Goal: Information Seeking & Learning: Understand process/instructions

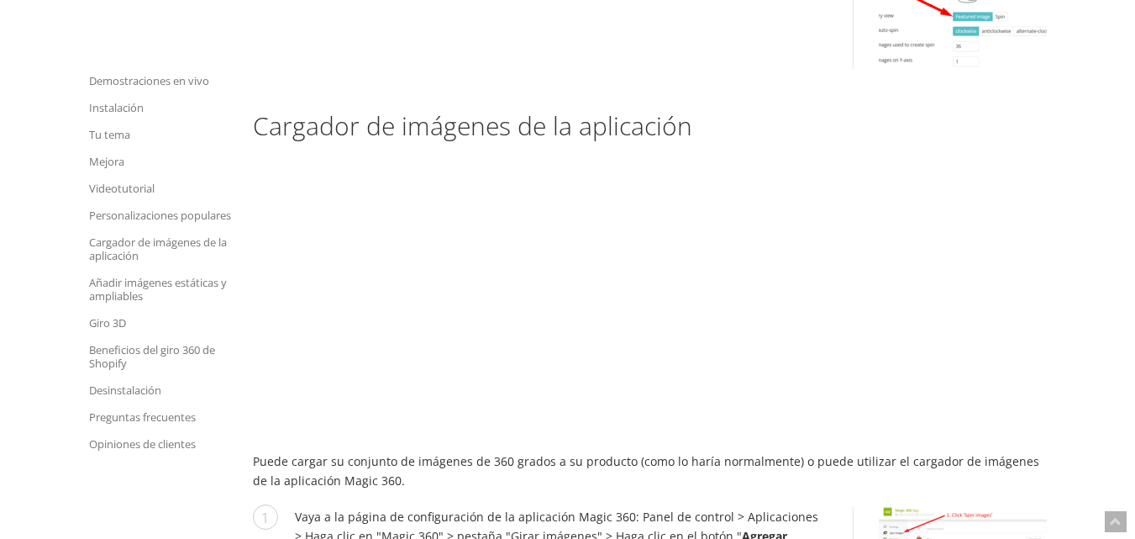
click at [535, 451] on p "Puede cargar su conjunto de imágenes de 360 ​​grados a su producto (como lo har…" at bounding box center [650, 470] width 794 height 39
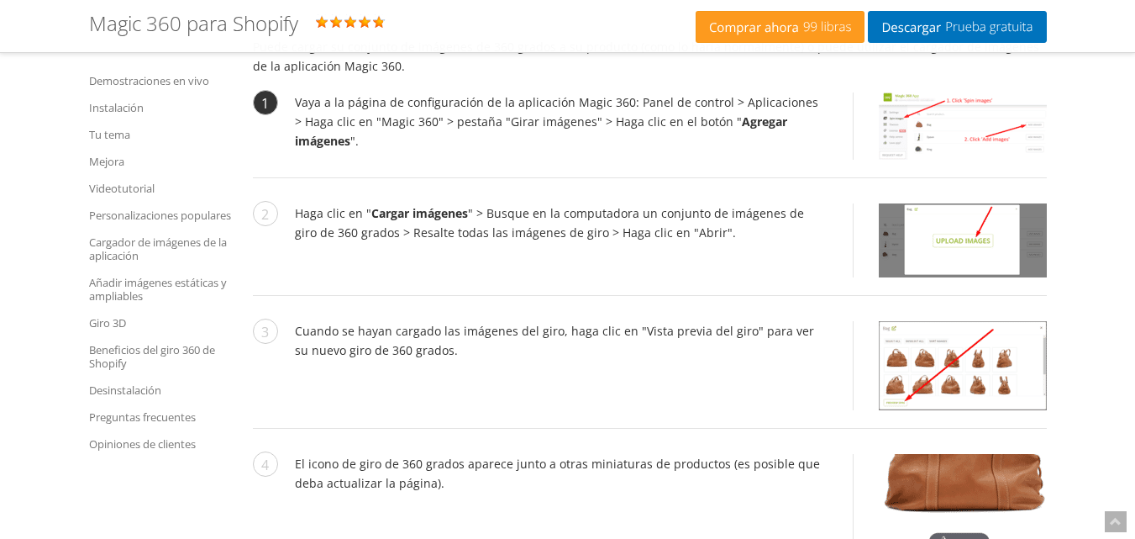
scroll to position [6556, 0]
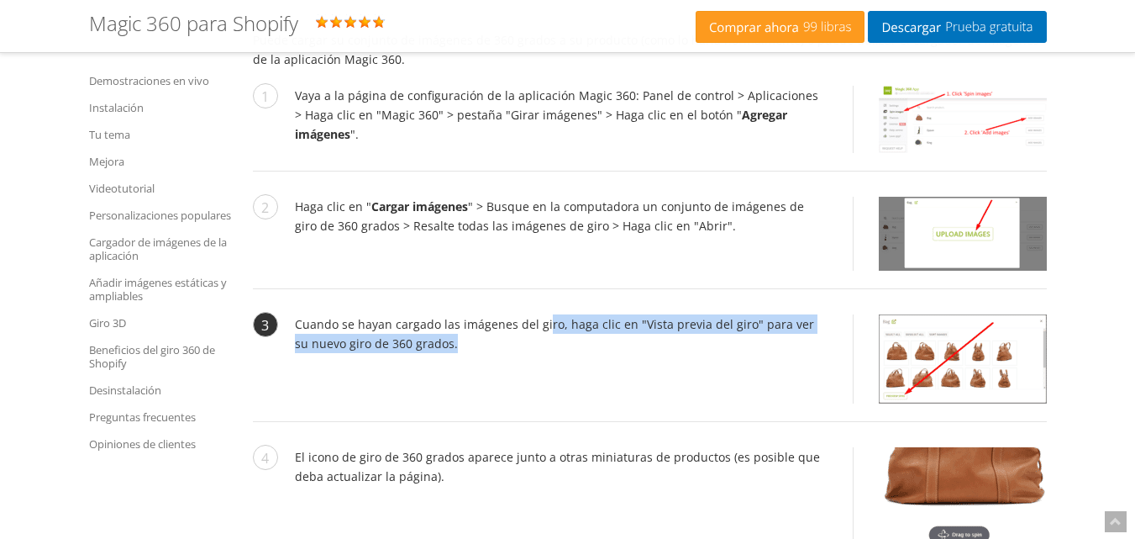
drag, startPoint x: 541, startPoint y: 280, endPoint x: 541, endPoint y: 309, distance: 29.4
click at [541, 314] on li "Cuando se hayan cargado las imágenes del giro, haga clic en "Vista previa del g…" at bounding box center [650, 368] width 794 height 108
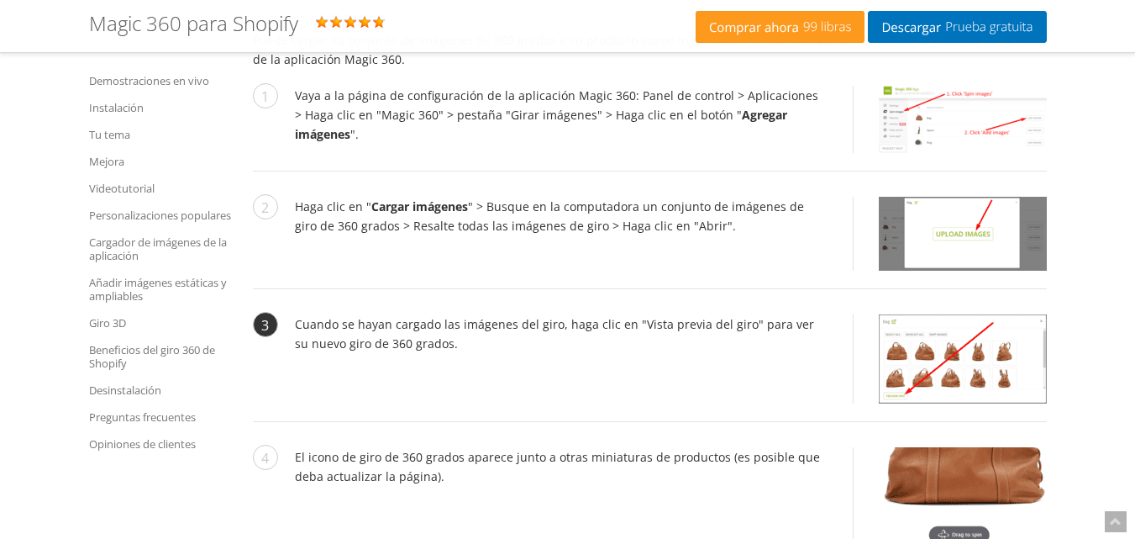
scroll to position [6640, 0]
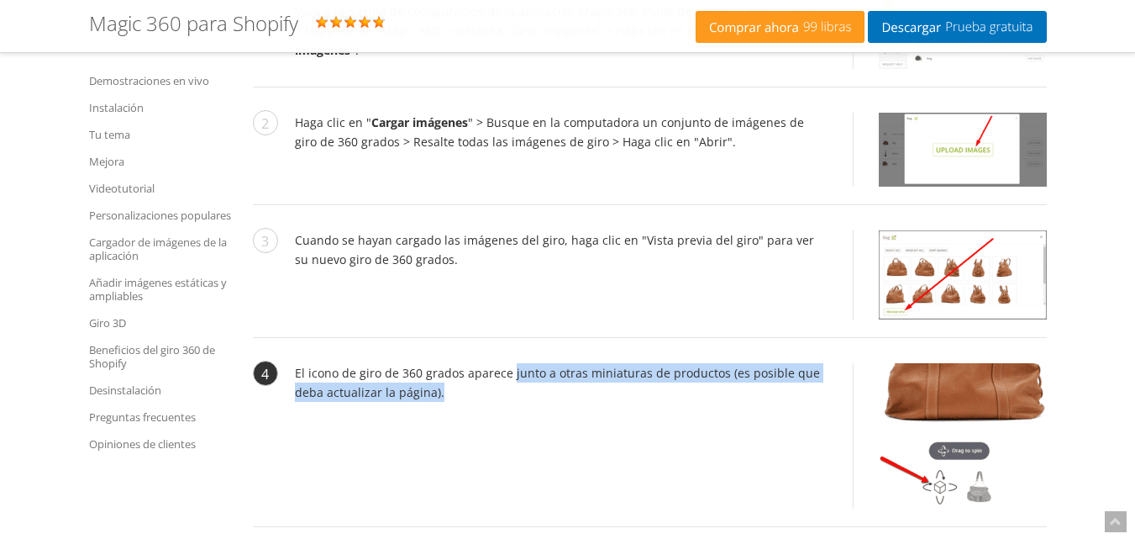
drag, startPoint x: 509, startPoint y: 337, endPoint x: 513, endPoint y: 359, distance: 22.1
click at [513, 363] on li "El icono de giro de 360 ​​grados aparece junto a otras miniaturas de productos …" at bounding box center [650, 445] width 794 height 164
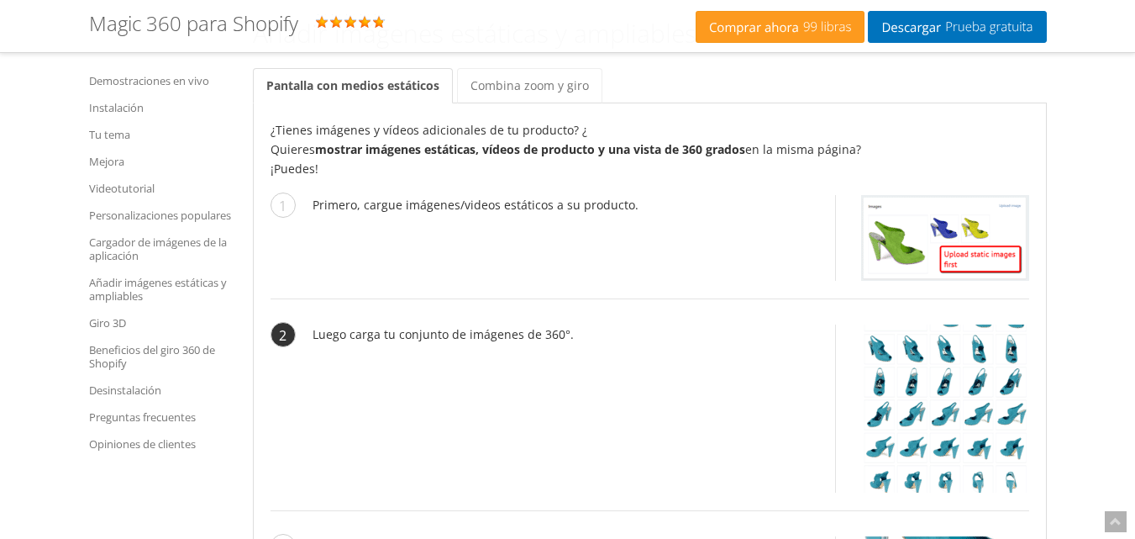
scroll to position [7313, 0]
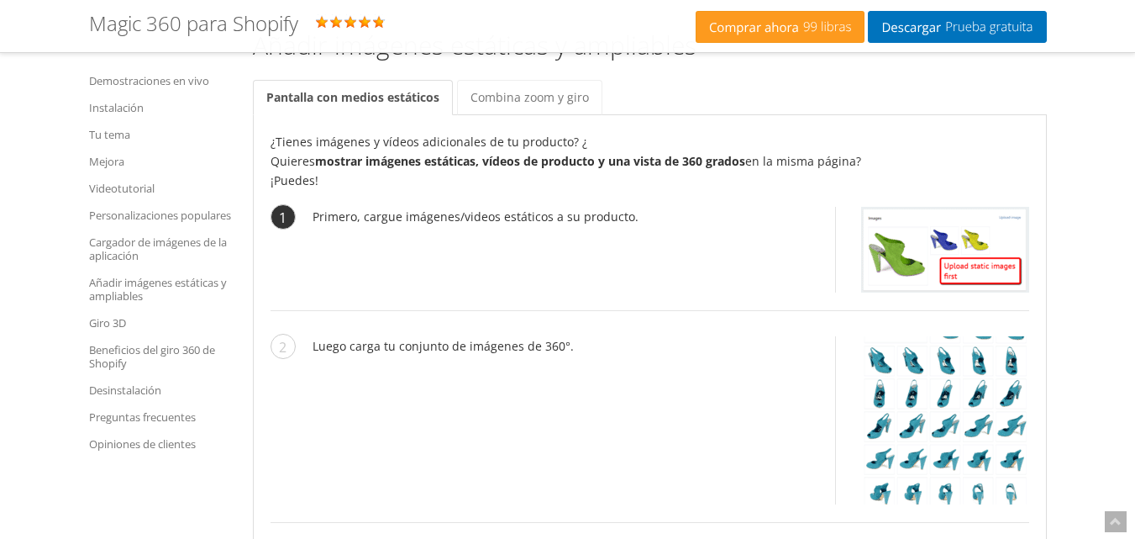
click at [577, 219] on li "Primero, cargue imágenes/videos estáticos a su producto." at bounding box center [650, 259] width 759 height 104
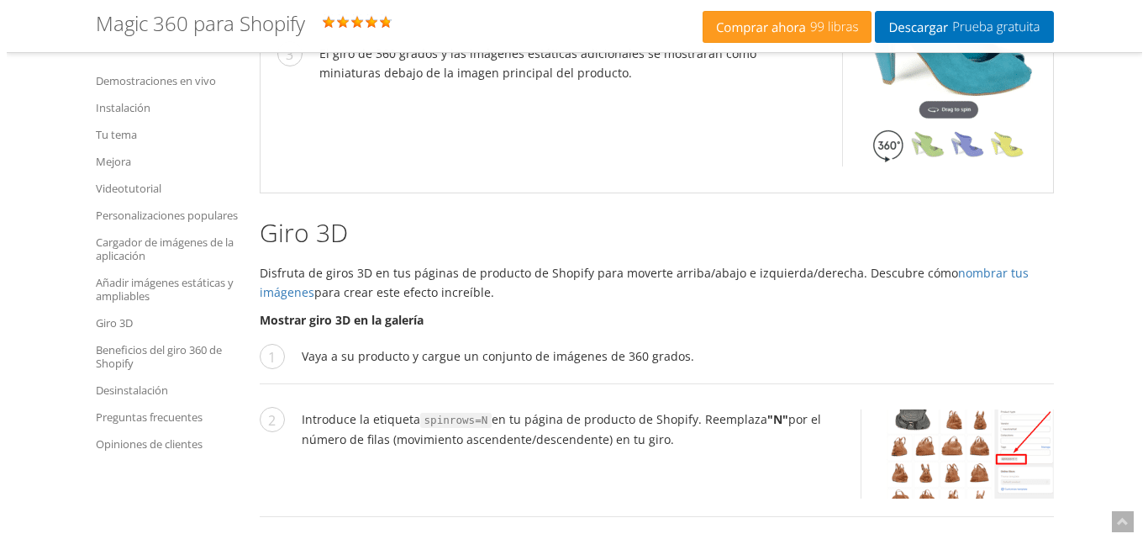
scroll to position [7901, 0]
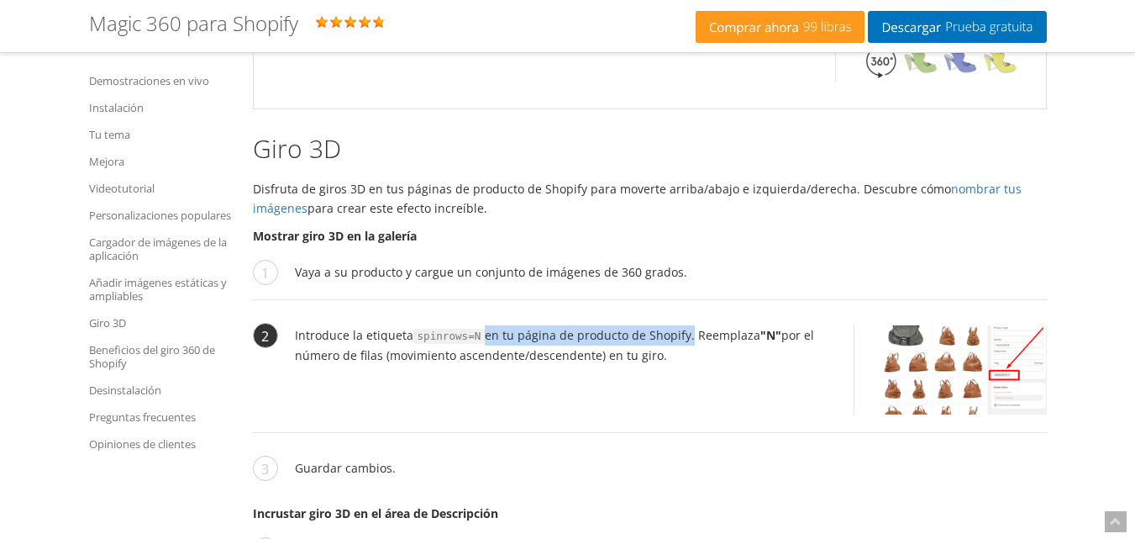
drag, startPoint x: 481, startPoint y: 299, endPoint x: 681, endPoint y: 292, distance: 200.2
click at [681, 327] on font "en tu página de producto de Shopify. Reemplaza" at bounding box center [623, 335] width 276 height 16
click at [998, 329] on img at bounding box center [963, 369] width 167 height 89
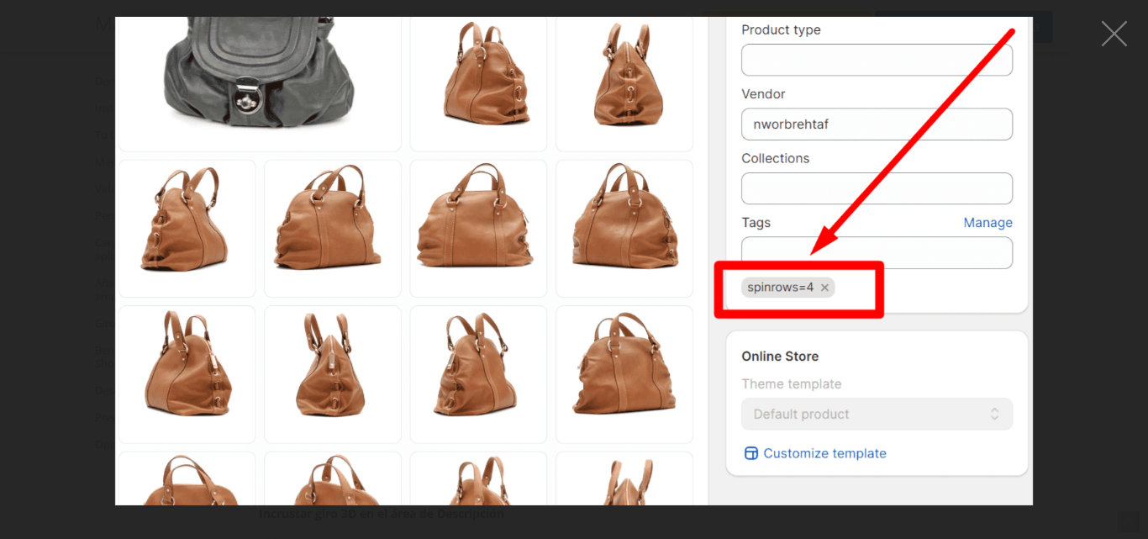
click at [998, 329] on img at bounding box center [574, 261] width 918 height 488
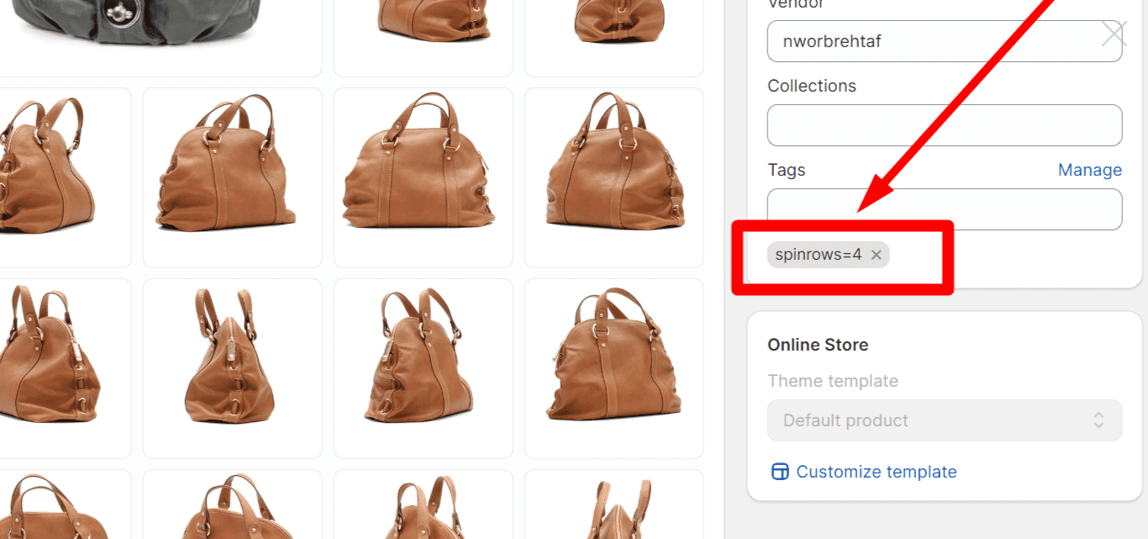
click at [998, 329] on figure at bounding box center [574, 269] width 1148 height 539
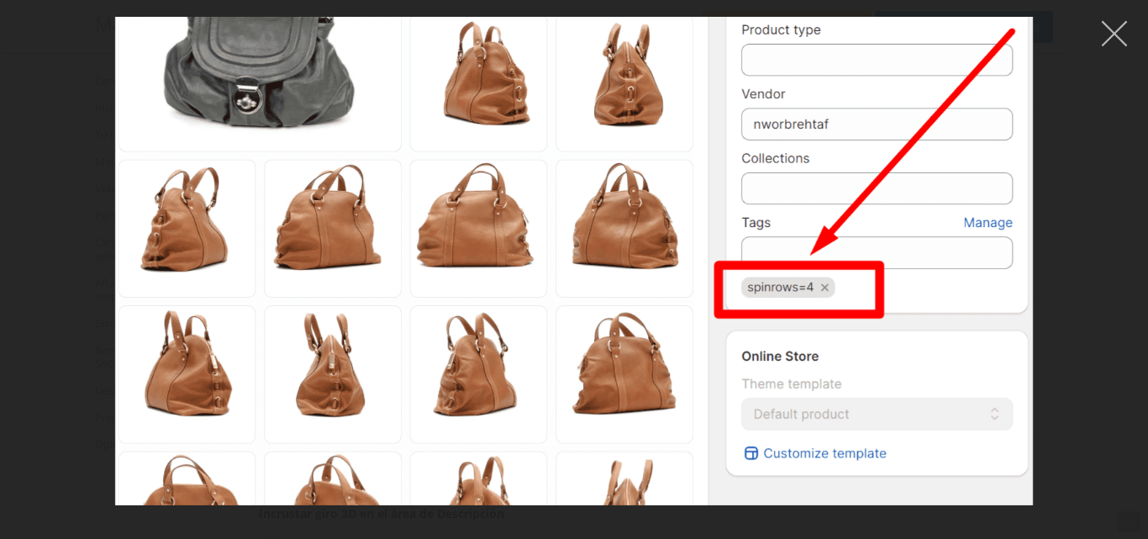
click at [1114, 38] on button "button" at bounding box center [1114, 33] width 50 height 50
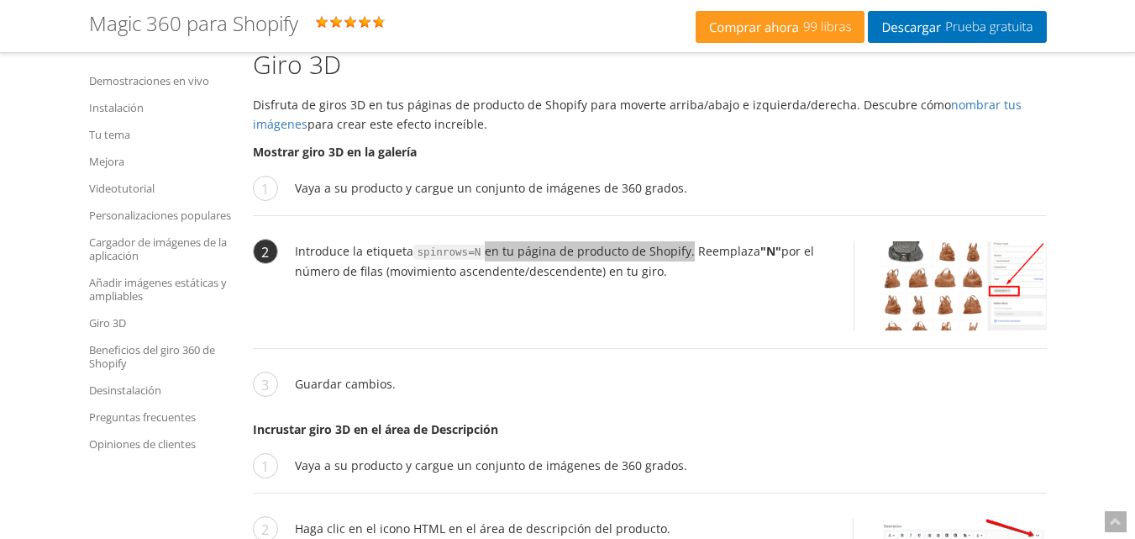
scroll to position [7984, 0]
click at [1006, 259] on img at bounding box center [963, 286] width 167 height 89
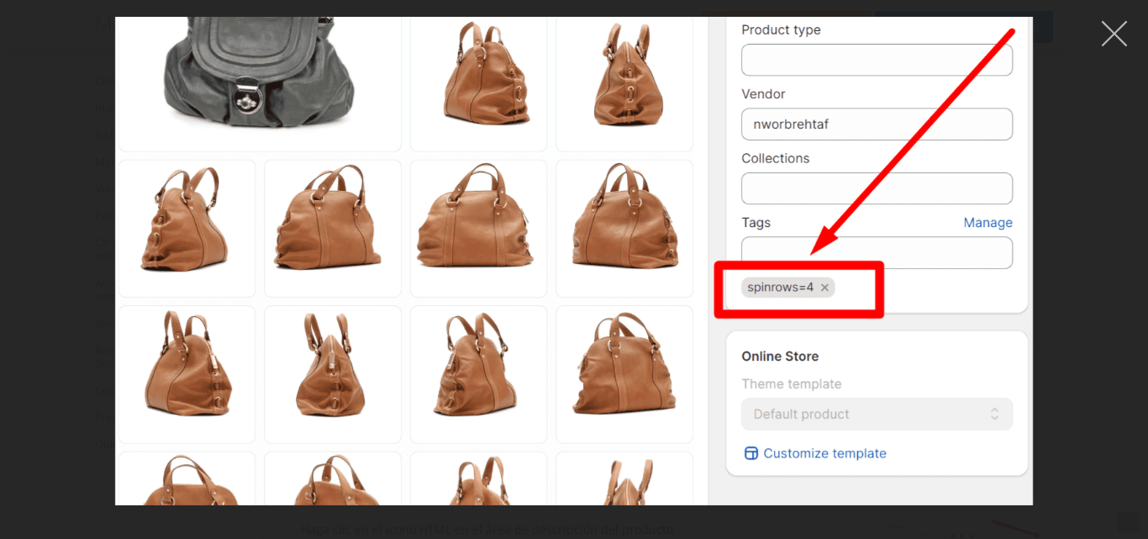
click at [1113, 35] on button "button" at bounding box center [1114, 33] width 50 height 50
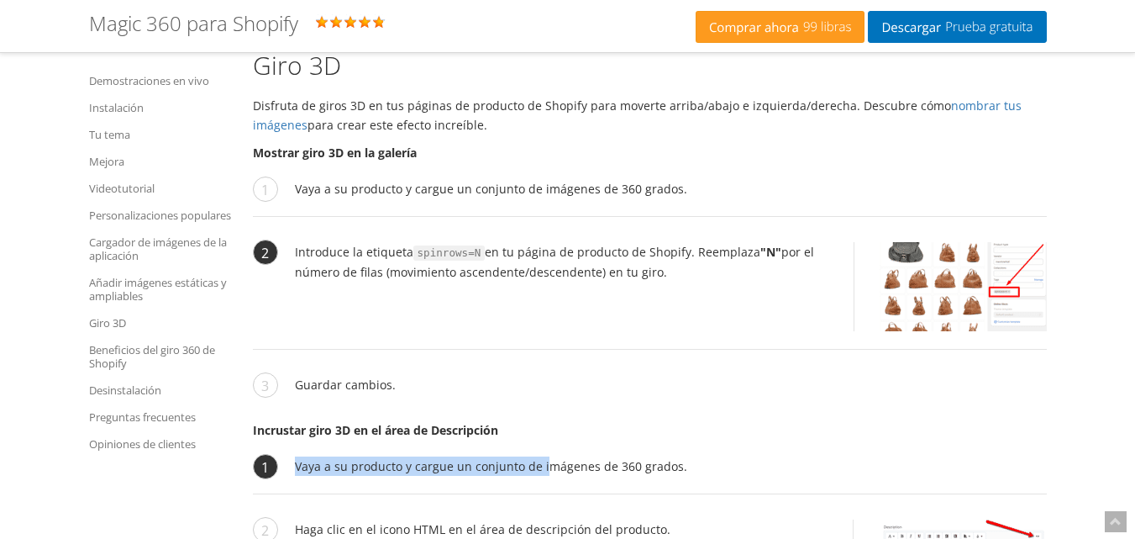
drag, startPoint x: 296, startPoint y: 430, endPoint x: 542, endPoint y: 432, distance: 246.3
click at [542, 458] on font "Vaya a su producto y cargue un conjunto de imágenes de 360 ​​grados." at bounding box center [491, 466] width 392 height 16
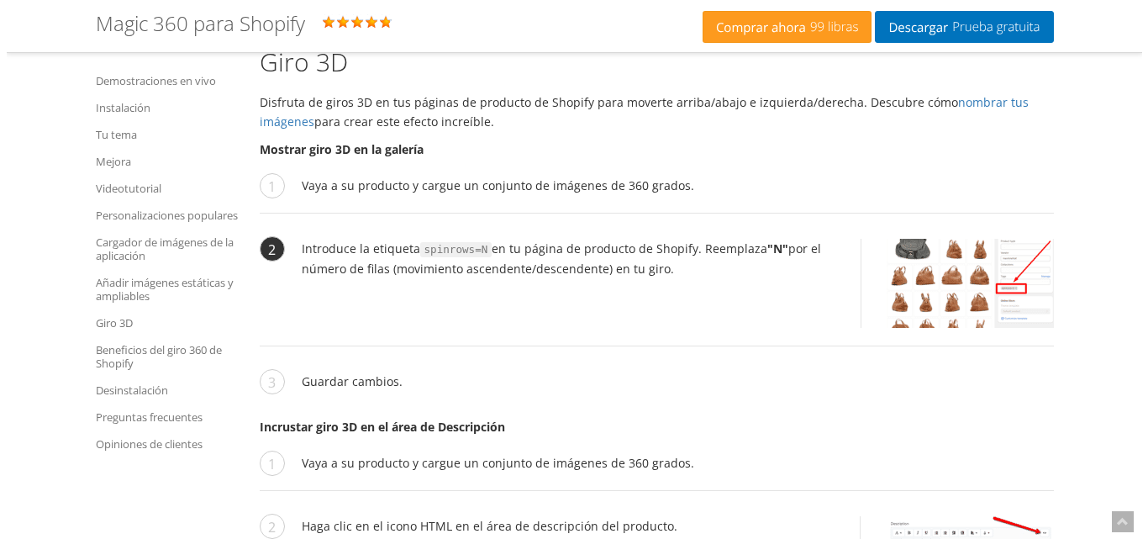
scroll to position [7984, 0]
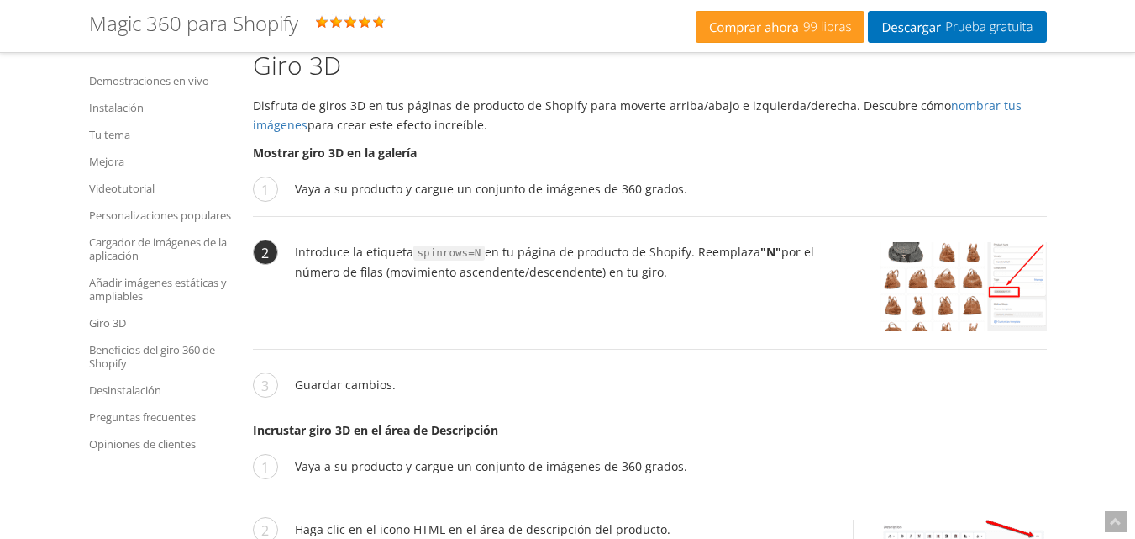
click at [939, 242] on img at bounding box center [963, 286] width 167 height 89
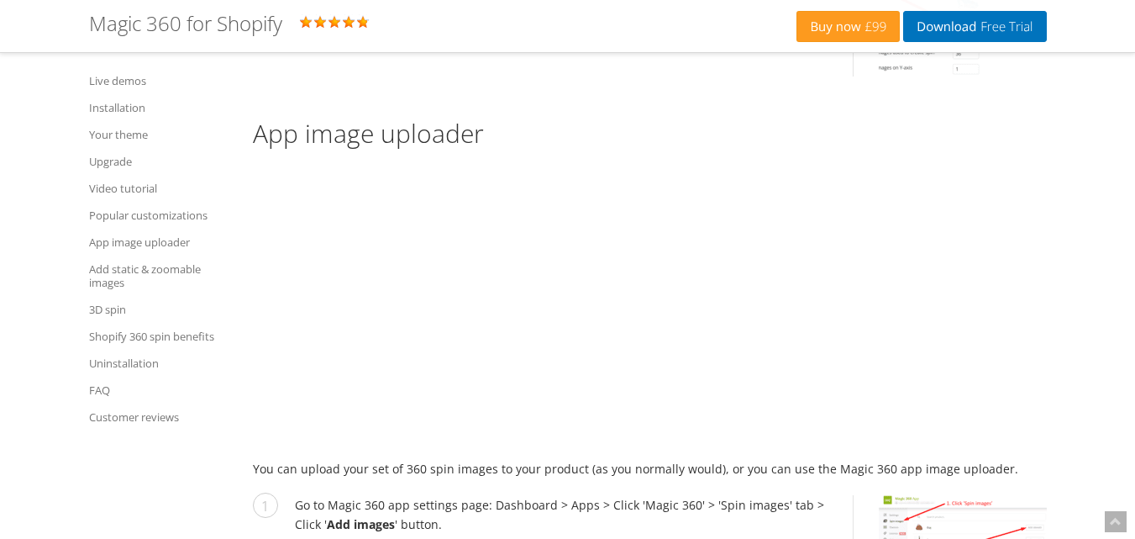
scroll to position [5913, 0]
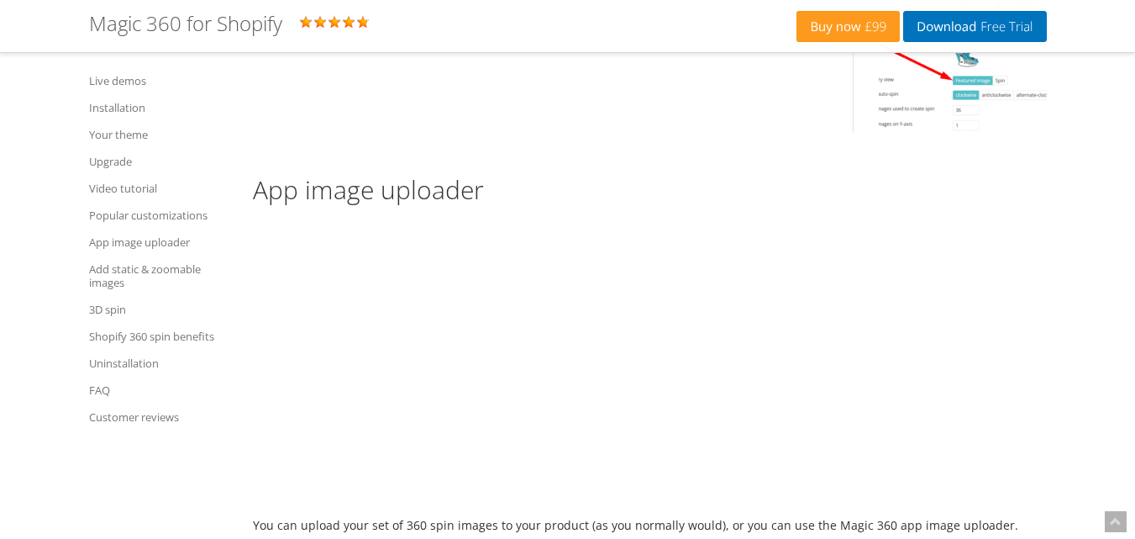
click at [966, 220] on p at bounding box center [650, 363] width 794 height 287
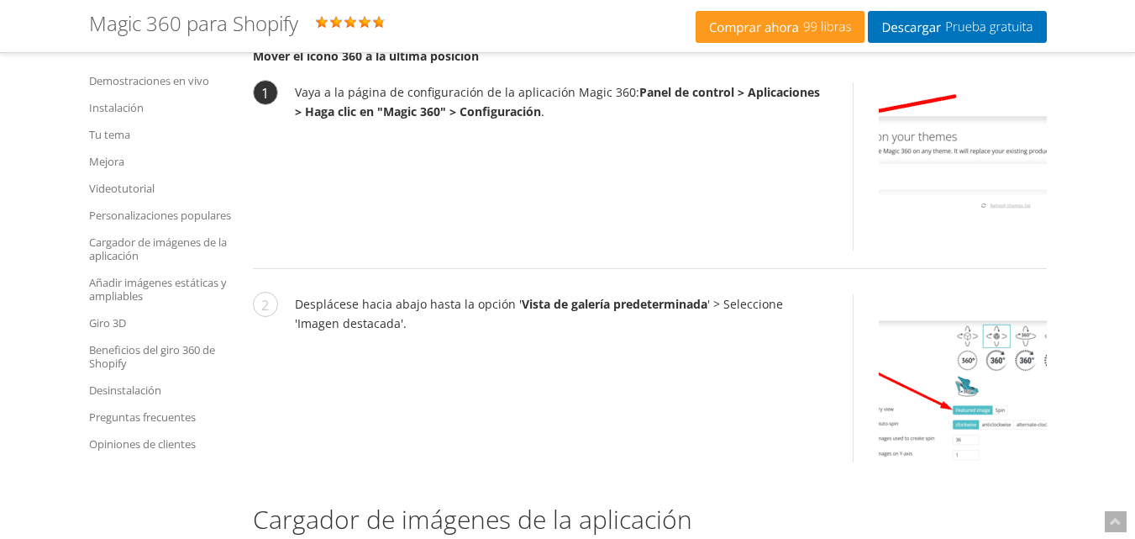
scroll to position [5819, 0]
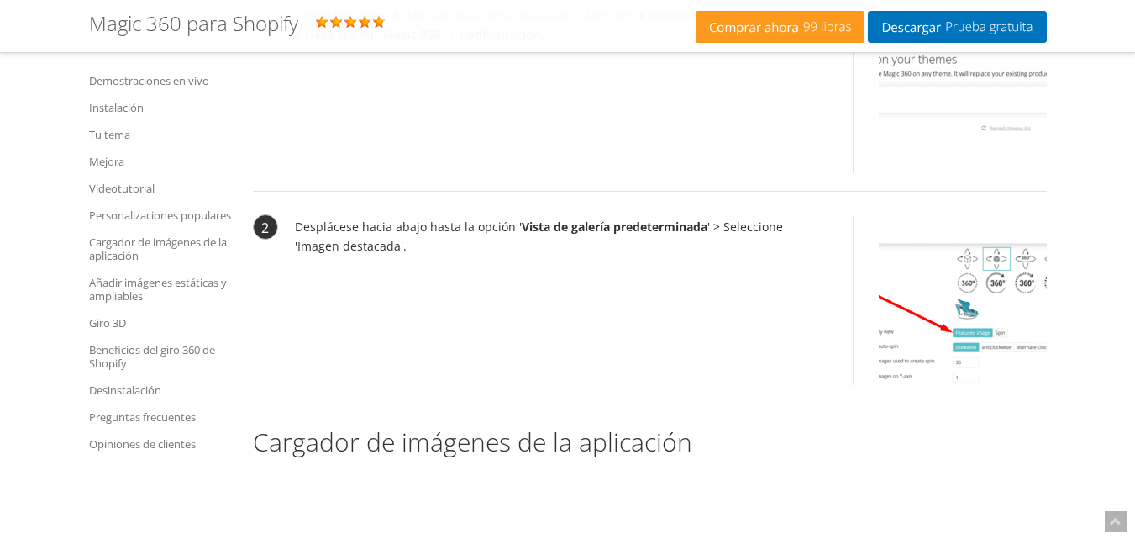
drag, startPoint x: 529, startPoint y: 206, endPoint x: 508, endPoint y: 253, distance: 51.5
click at [531, 244] on li "Desplácese hacia abajo hasta la opción ' Vista de galería predeterminada ' > Se…" at bounding box center [650, 310] width 794 height 186
click at [414, 219] on font "Desplácese hacia abajo hasta la opción '" at bounding box center [408, 227] width 227 height 16
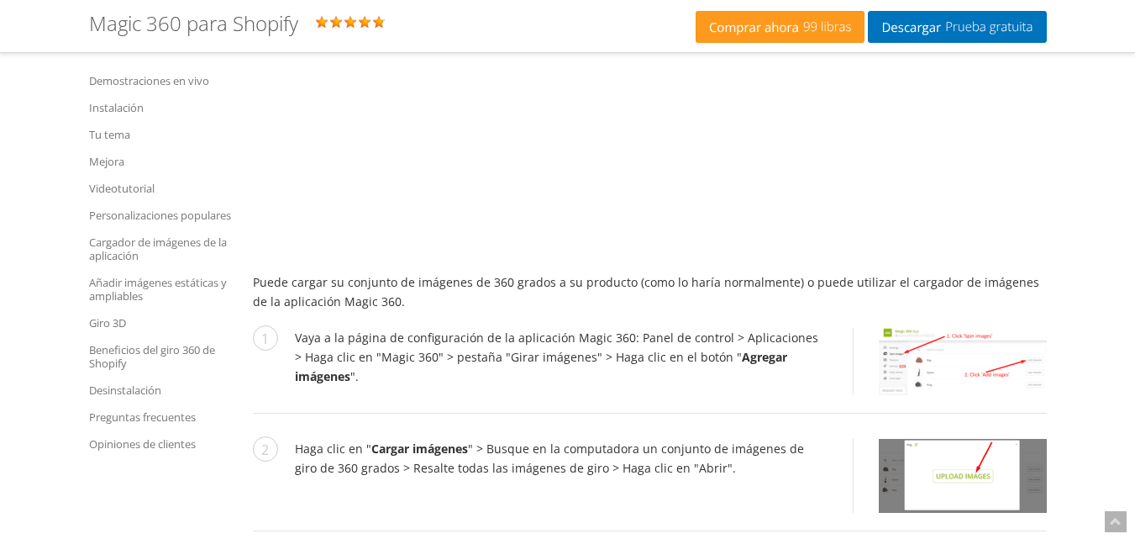
scroll to position [6155, 0]
